Goal: Task Accomplishment & Management: Complete application form

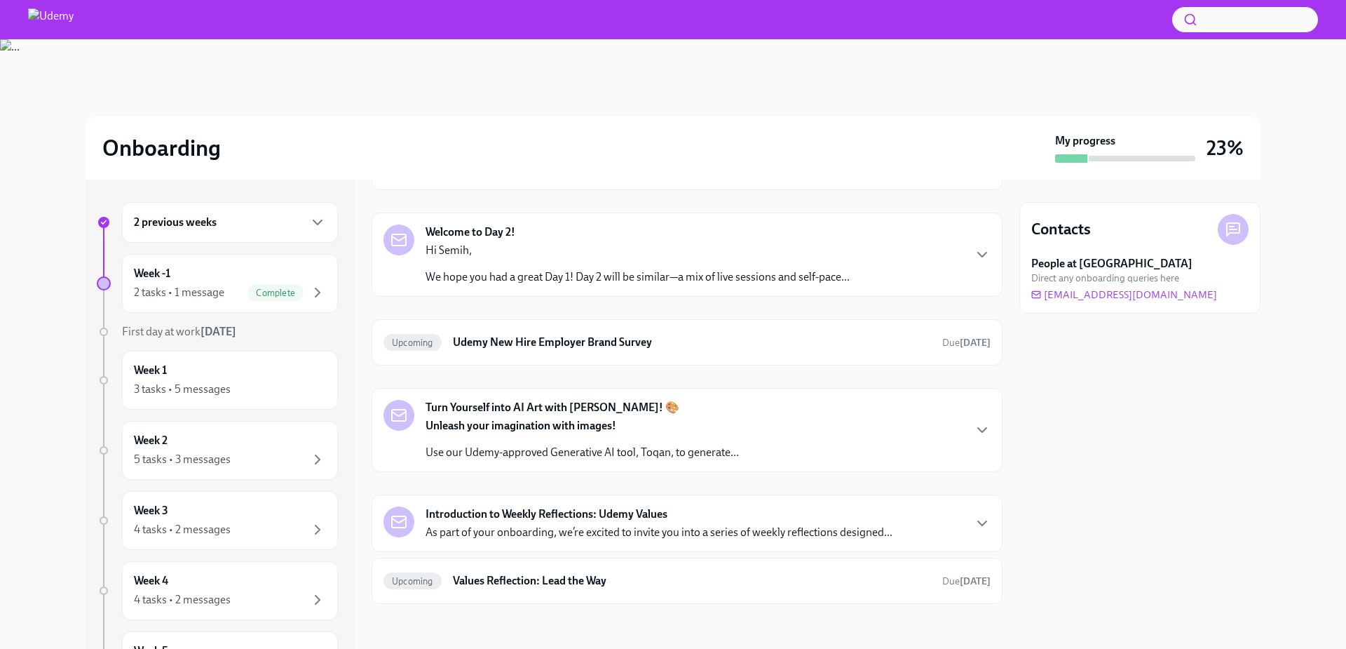
drag, startPoint x: 200, startPoint y: 292, endPoint x: 284, endPoint y: 320, distance: 88.7
click at [199, 292] on div "2 tasks • 1 message" at bounding box center [179, 292] width 90 height 15
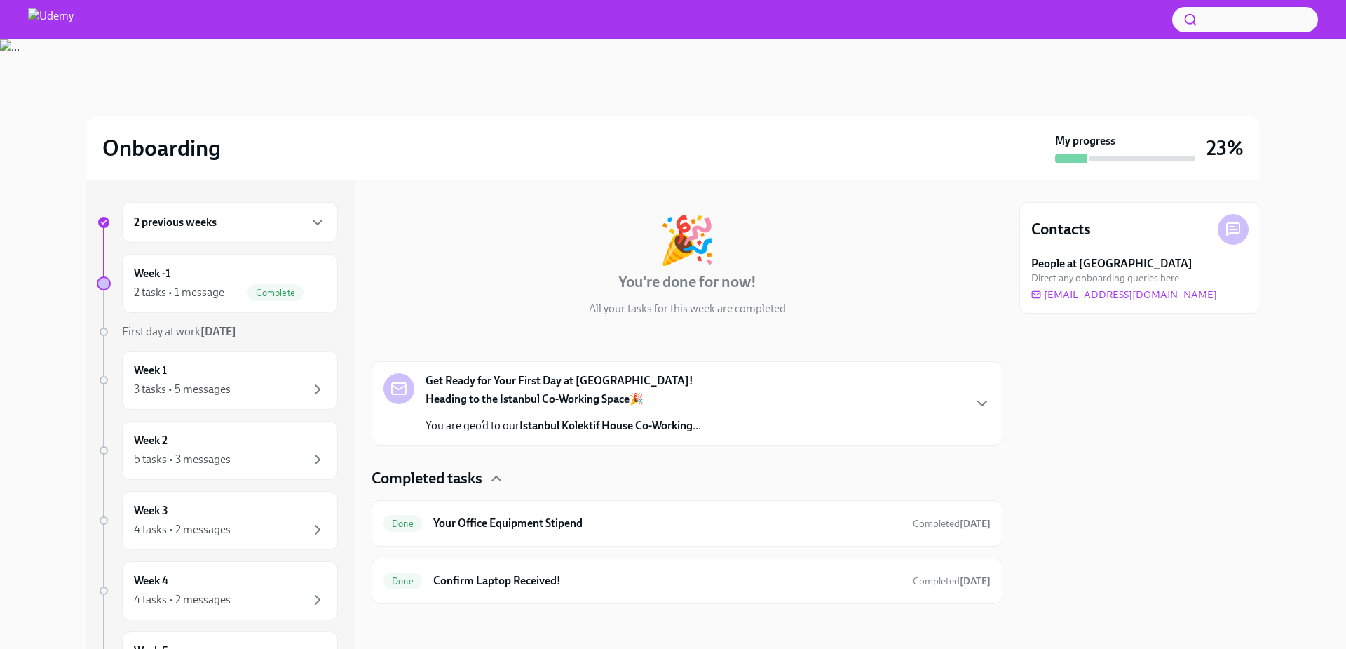
scroll to position [50, 0]
click at [522, 409] on div "Heading to the Istanbul Co-Working Space 🎉 You are geo’d to our Istanbul Kolekt…" at bounding box center [564, 412] width 276 height 42
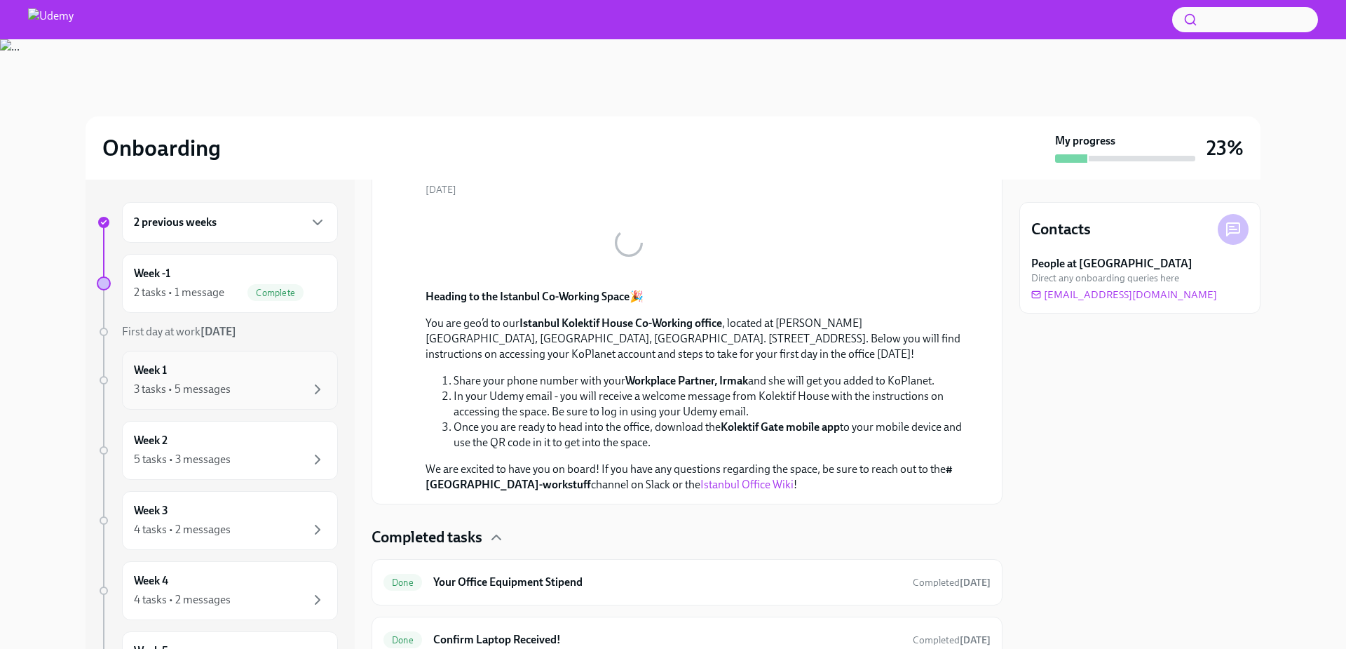
scroll to position [251, 0]
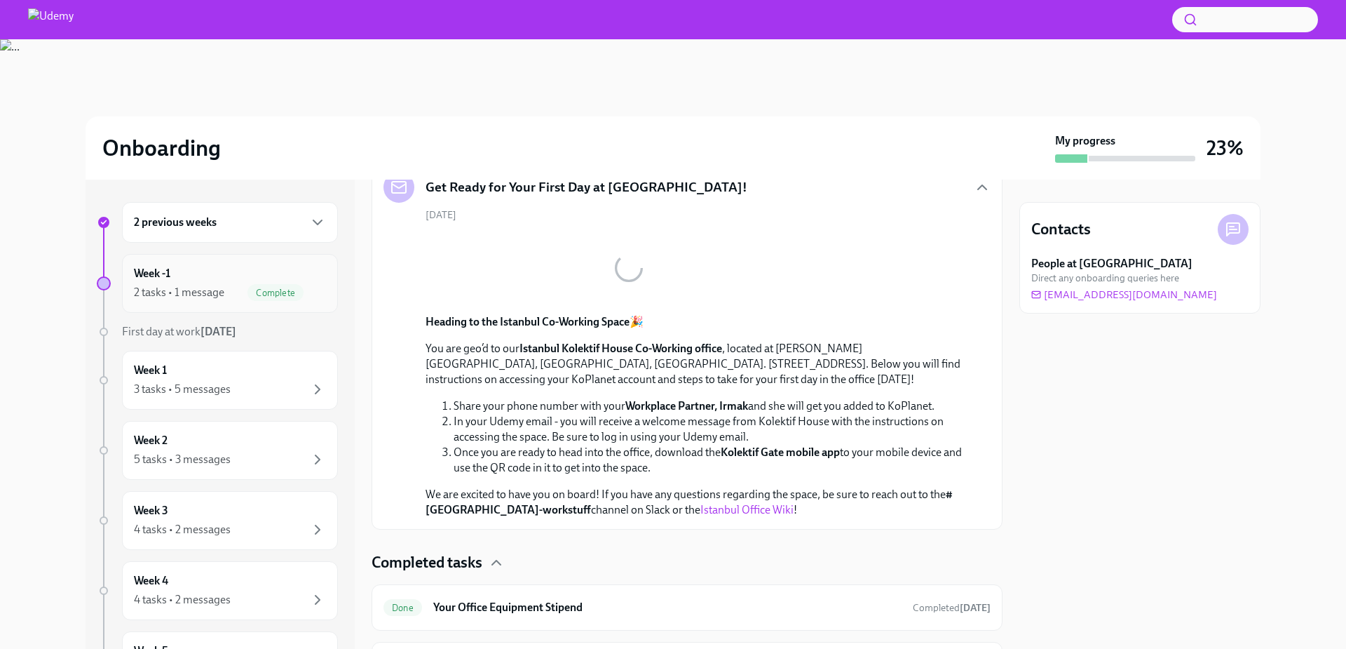
click at [215, 296] on div "2 tasks • 1 message" at bounding box center [179, 292] width 90 height 15
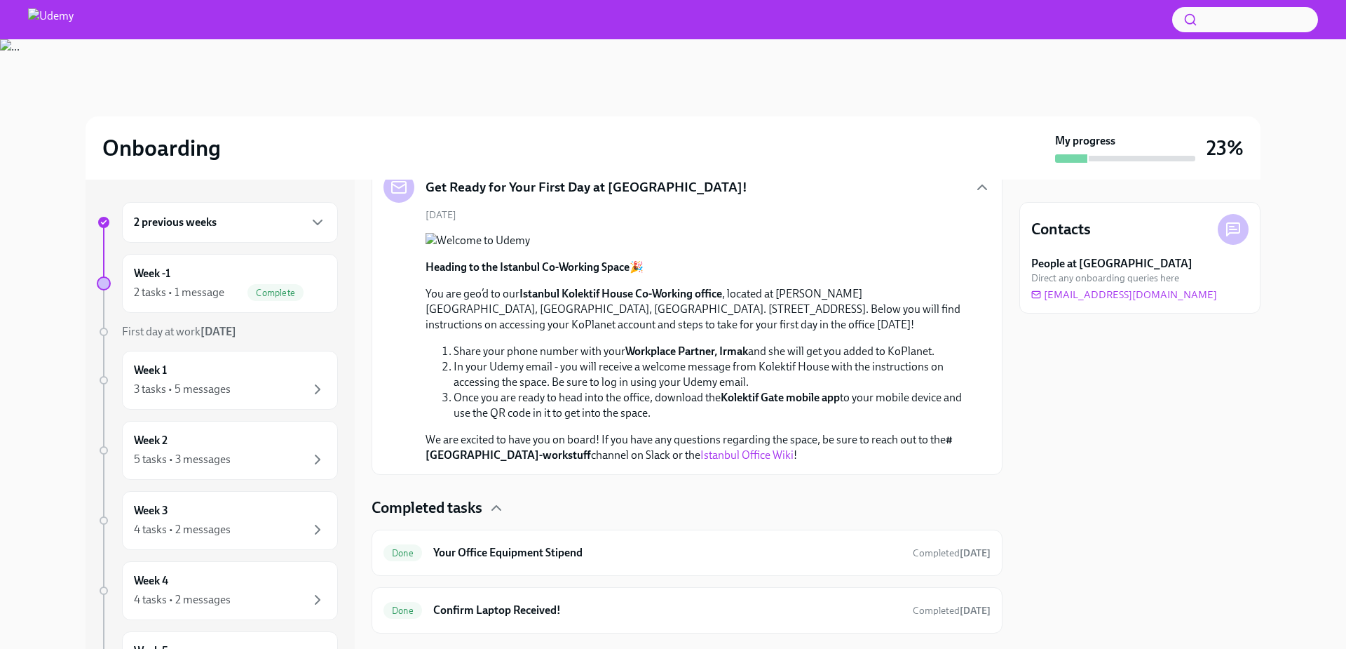
scroll to position [0, 0]
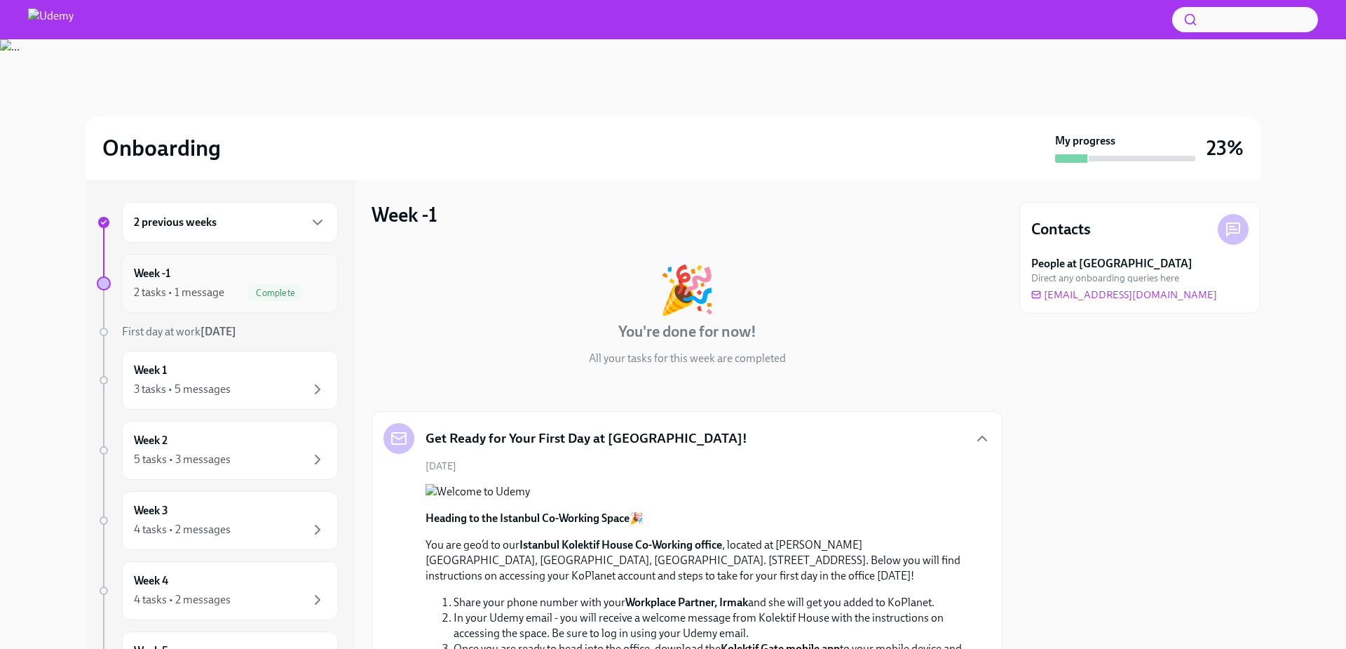
click at [269, 282] on div "Week -1 2 tasks • 1 message Complete" at bounding box center [230, 283] width 192 height 35
click at [699, 438] on div "Get Ready for Your First Day at [GEOGRAPHIC_DATA]!" at bounding box center [687, 438] width 607 height 31
click at [974, 430] on icon "button" at bounding box center [982, 438] width 17 height 17
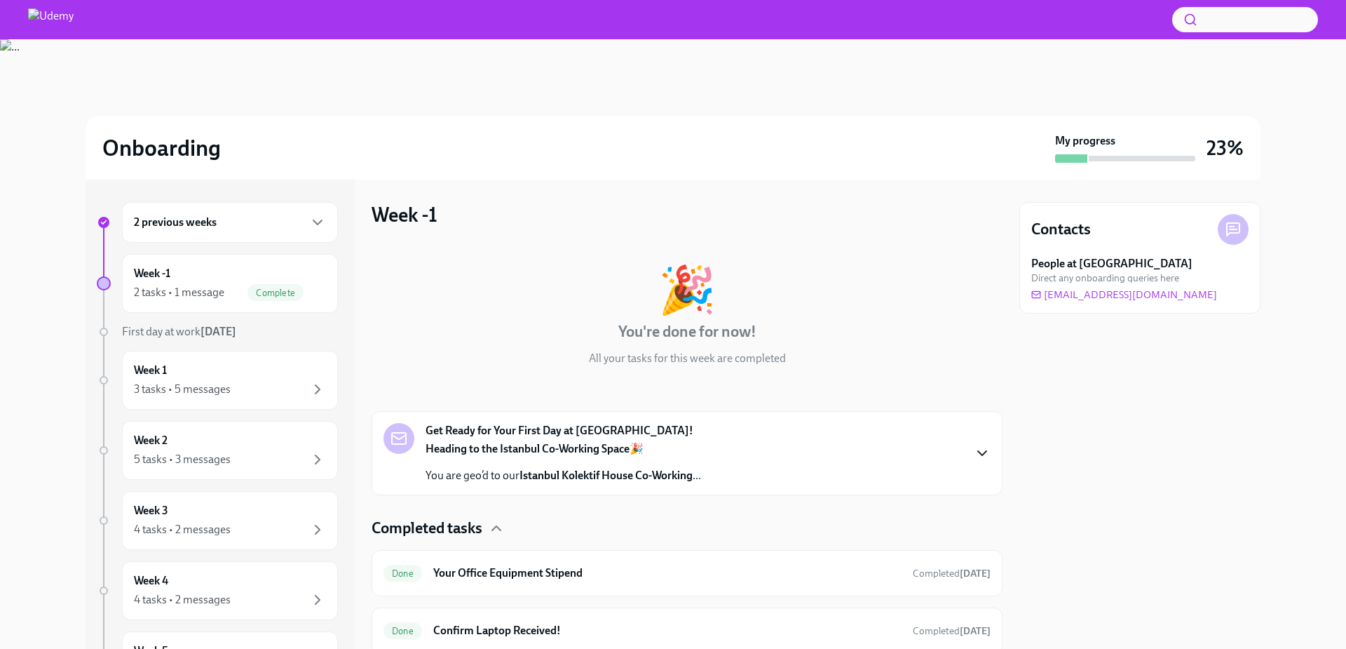
scroll to position [50, 0]
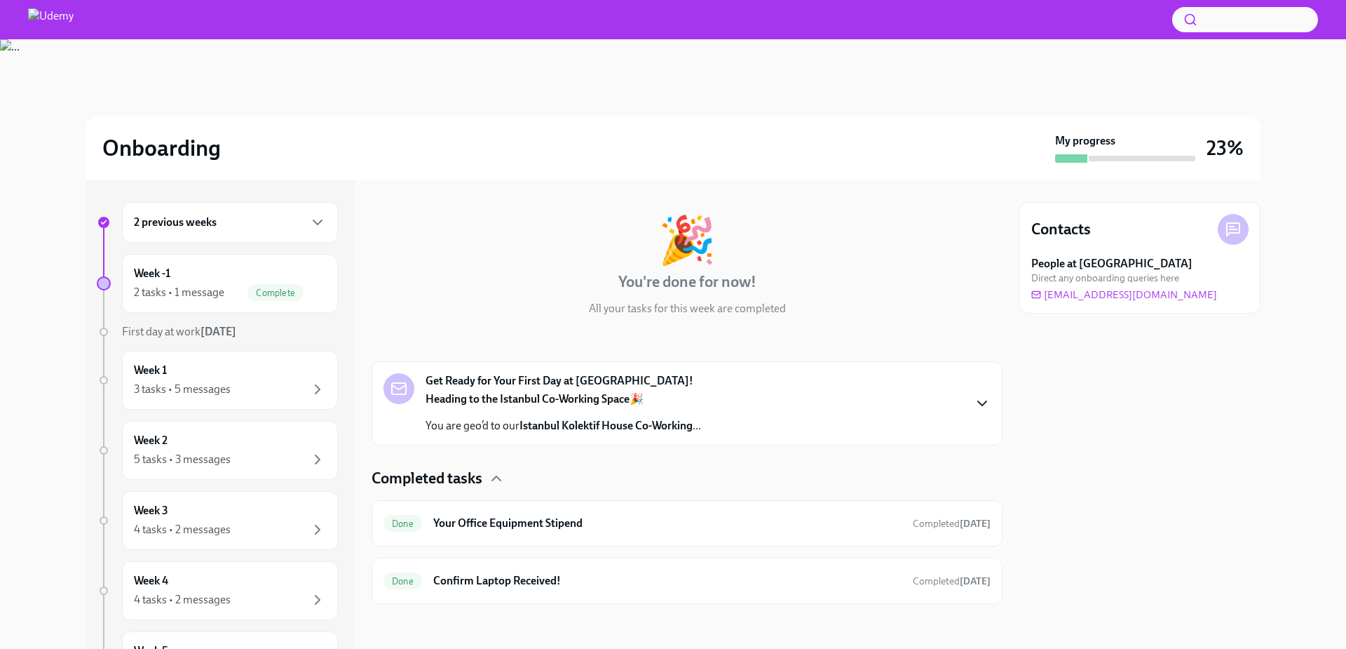
click at [210, 226] on h6 "2 previous weeks" at bounding box center [175, 222] width 83 height 15
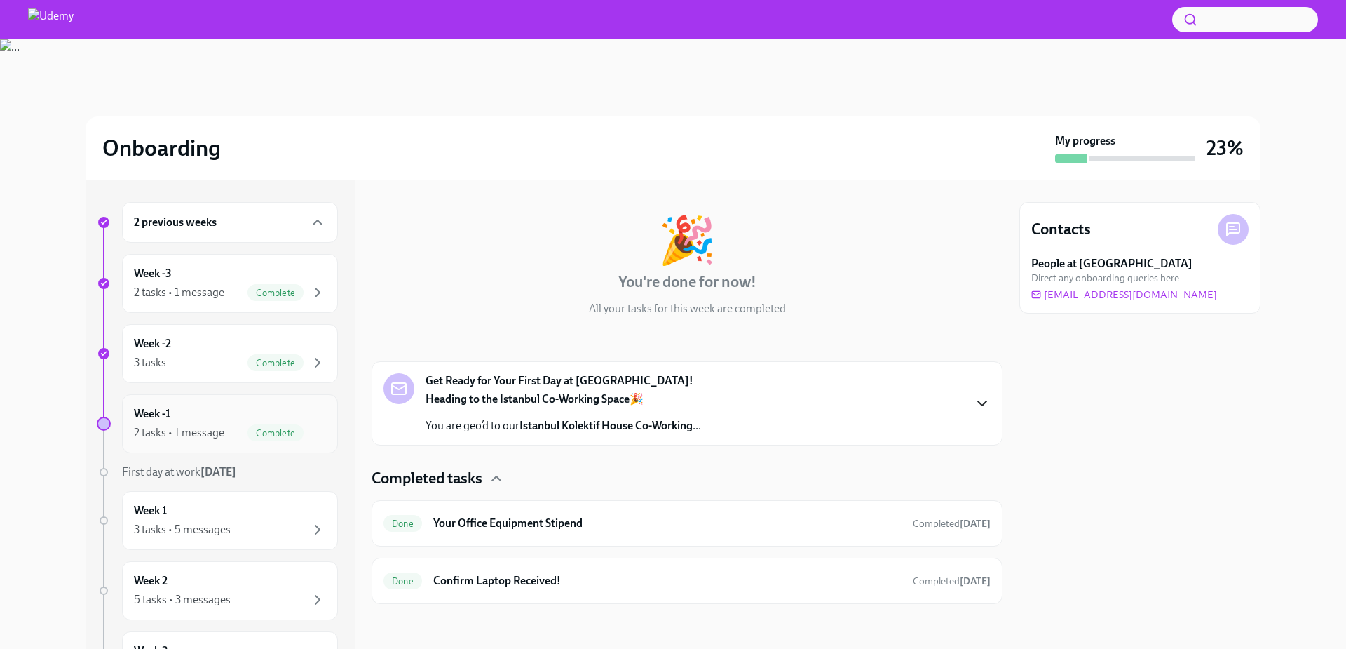
click at [214, 416] on div "Week -1 2 tasks • 1 message Complete" at bounding box center [230, 423] width 192 height 35
click at [237, 417] on div "Week -1 2 tasks • 1 message Complete" at bounding box center [230, 423] width 192 height 35
click at [207, 353] on div "Week -2 3 tasks Complete" at bounding box center [230, 353] width 192 height 35
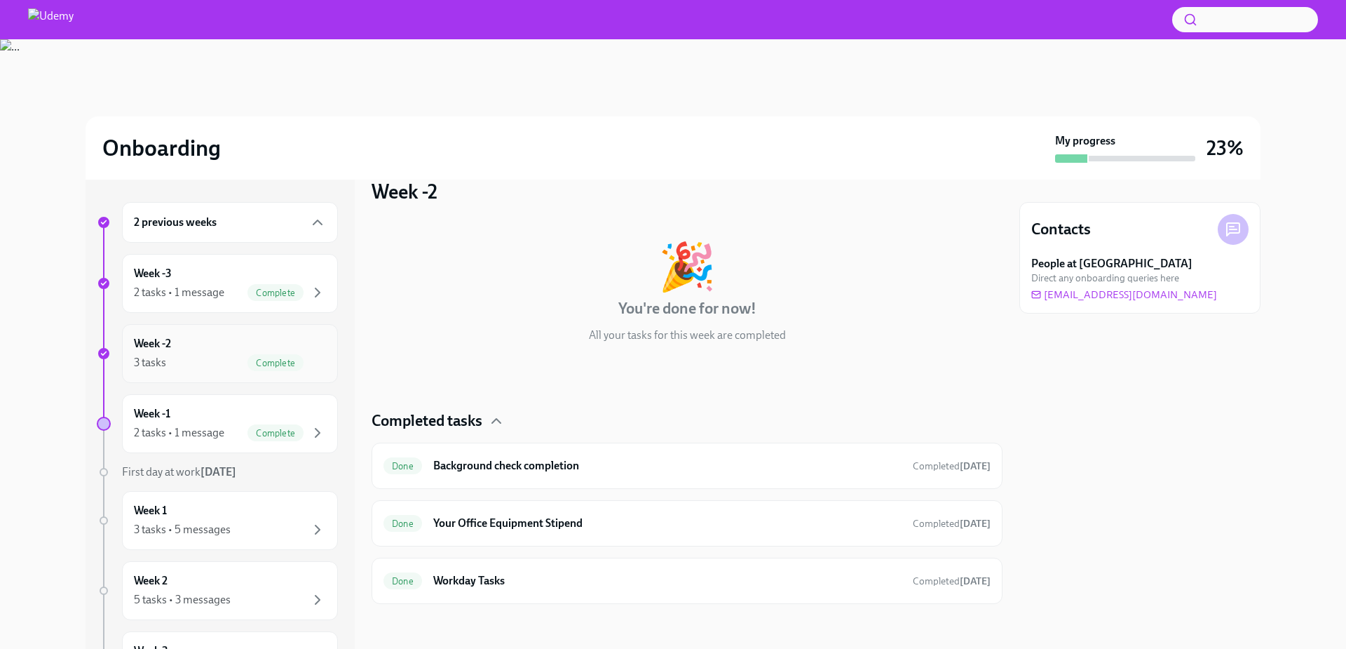
scroll to position [23, 0]
click at [201, 421] on div "Week -1 2 tasks • 1 message Complete" at bounding box center [230, 423] width 192 height 35
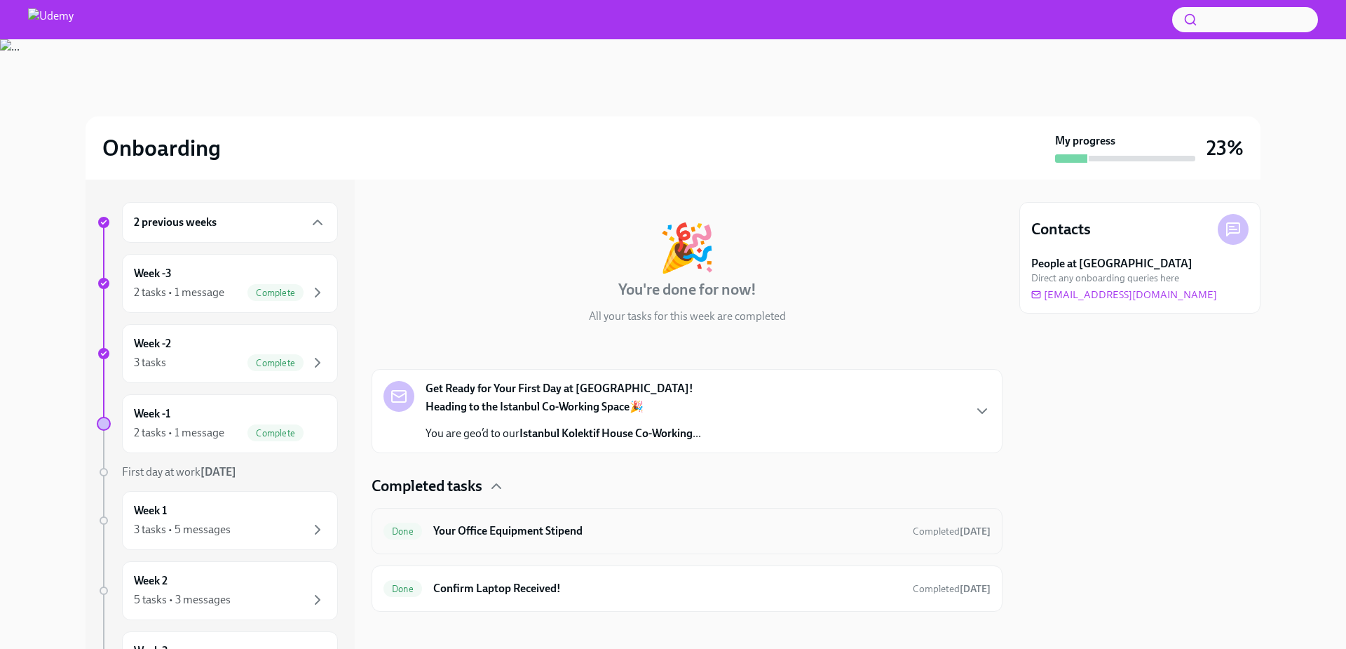
scroll to position [50, 0]
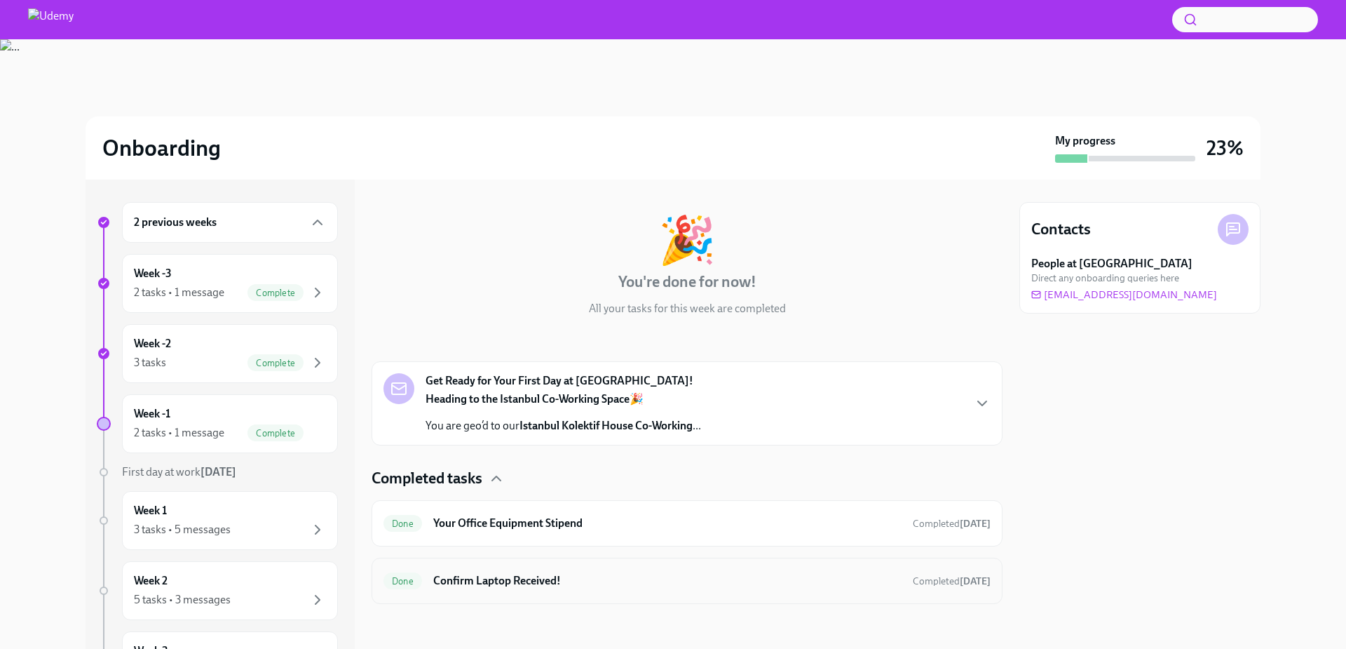
click at [493, 587] on h6 "Confirm Laptop Received!" at bounding box center [667, 580] width 468 height 15
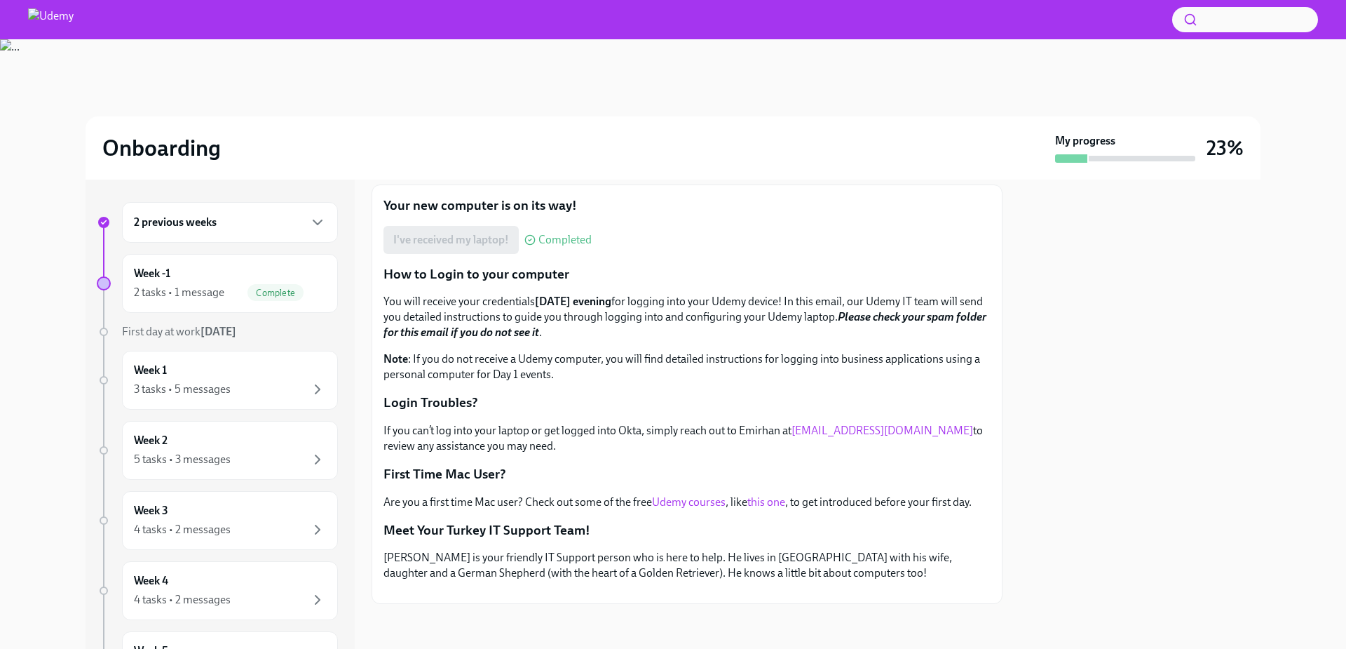
scroll to position [231, 0]
